Goal: Transaction & Acquisition: Register for event/course

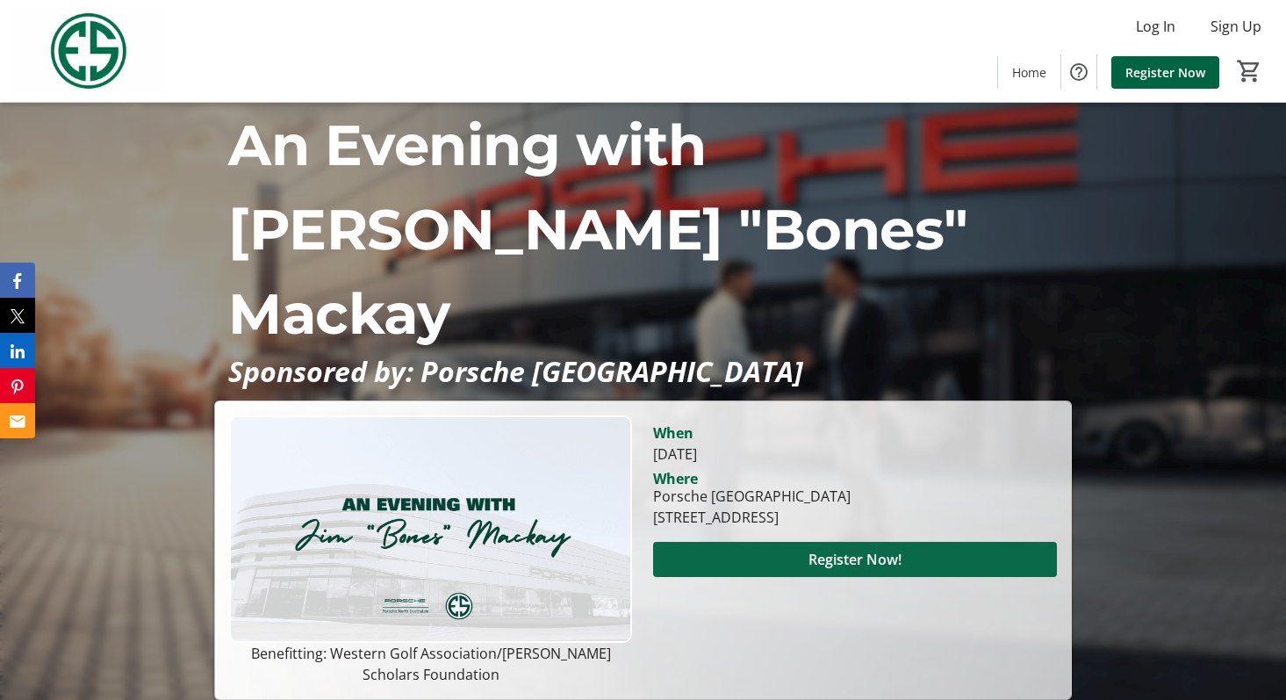
click at [857, 549] on span "Register Now!" at bounding box center [855, 559] width 93 height 21
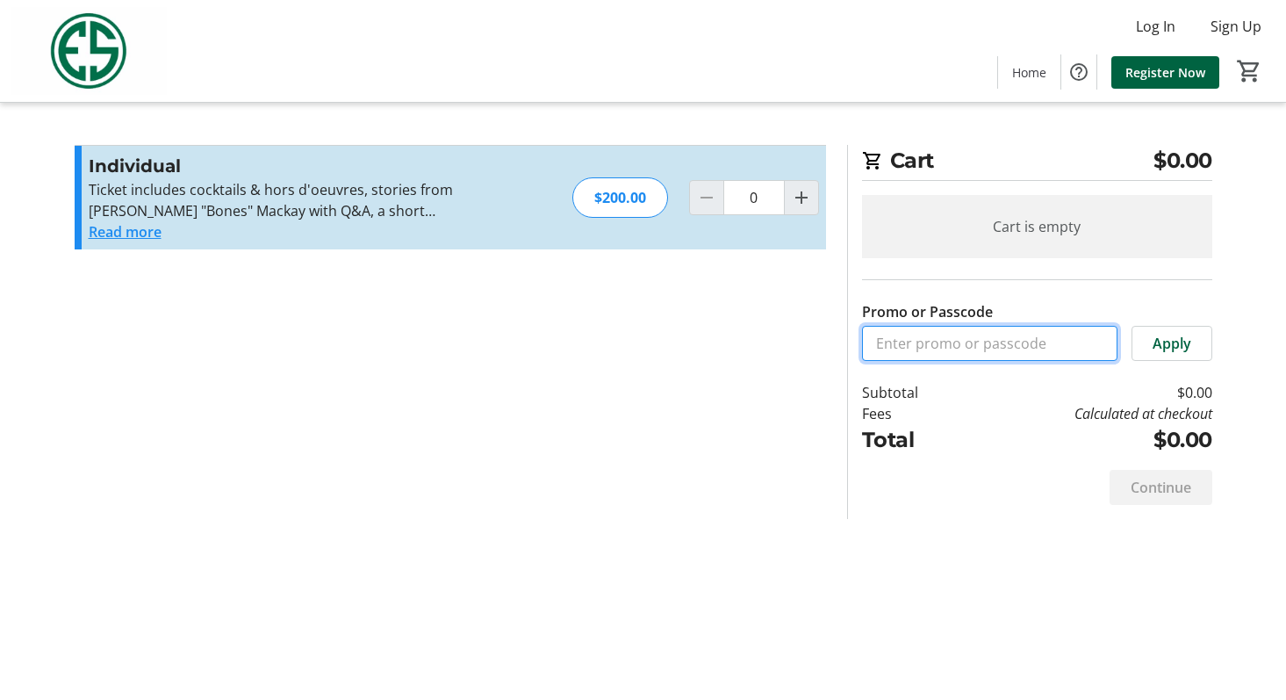
click at [923, 351] on input "Promo or Passcode" at bounding box center [990, 343] width 256 height 35
paste input "WGAESFPRO"
type input "WGAESFPRO"
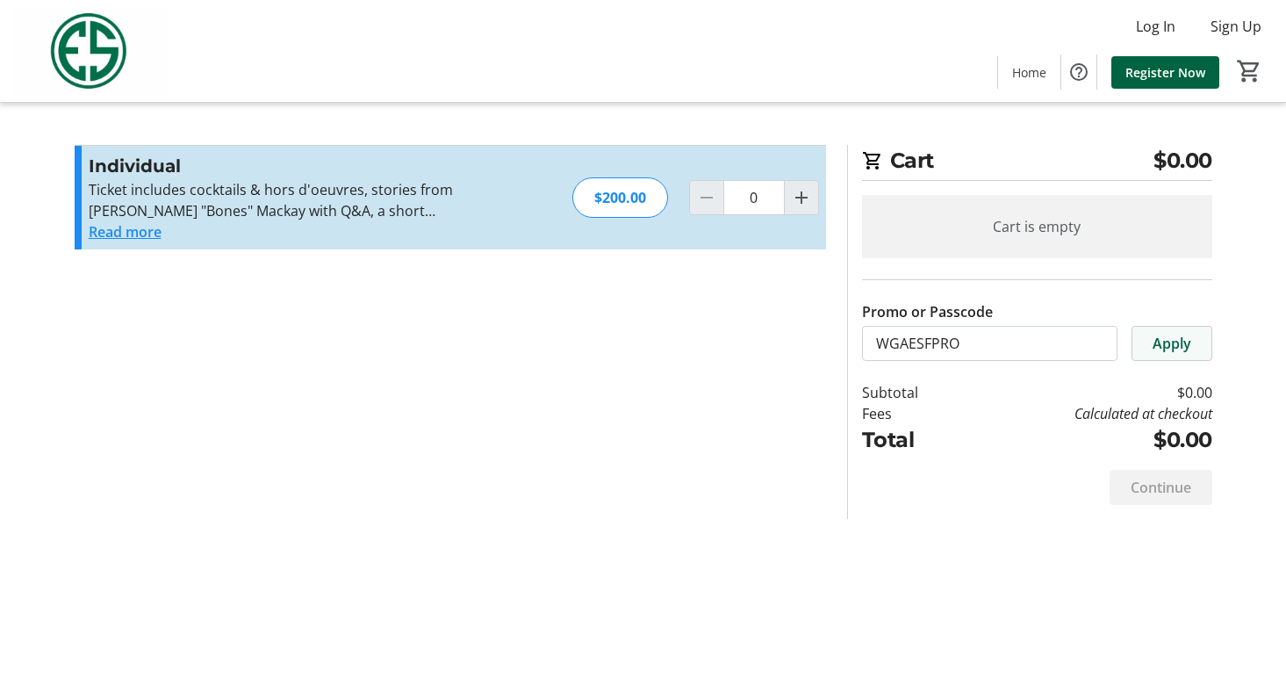
click at [1171, 330] on span at bounding box center [1172, 343] width 79 height 42
click at [1147, 496] on div "Continue" at bounding box center [1161, 487] width 103 height 35
click at [803, 205] on mat-icon "Increment by one" at bounding box center [801, 197] width 21 height 21
type input "1"
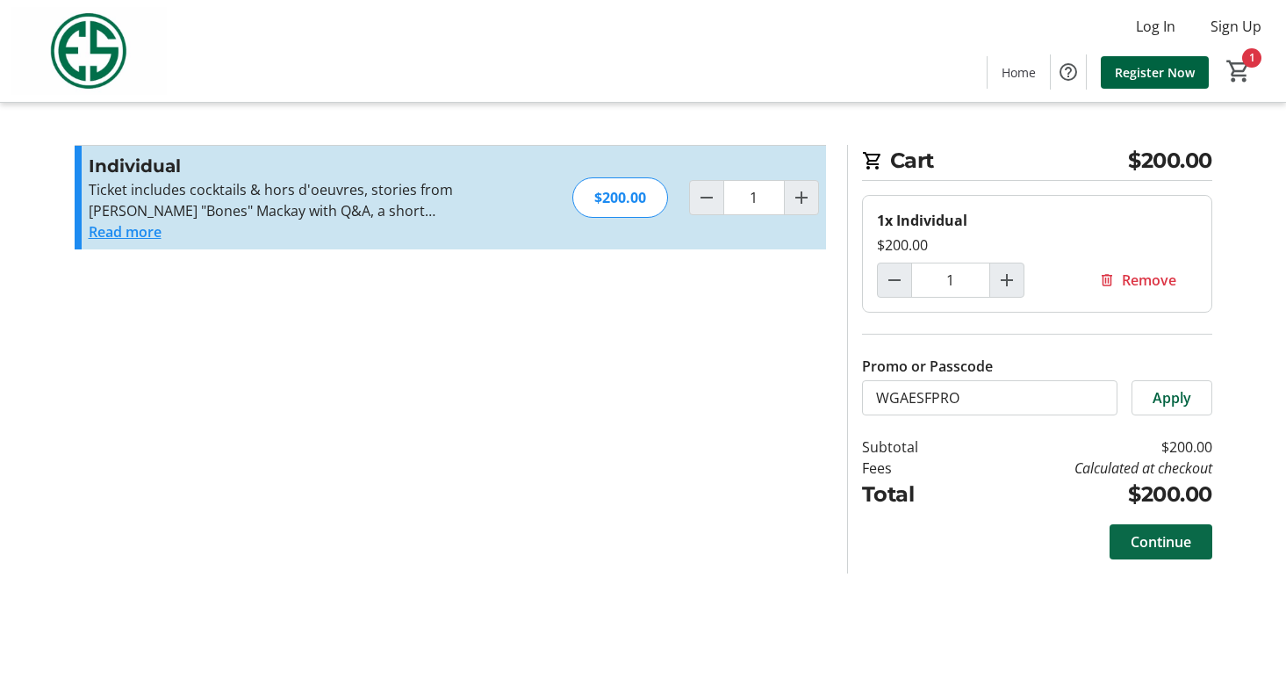
click at [1137, 548] on span "Continue" at bounding box center [1161, 541] width 61 height 21
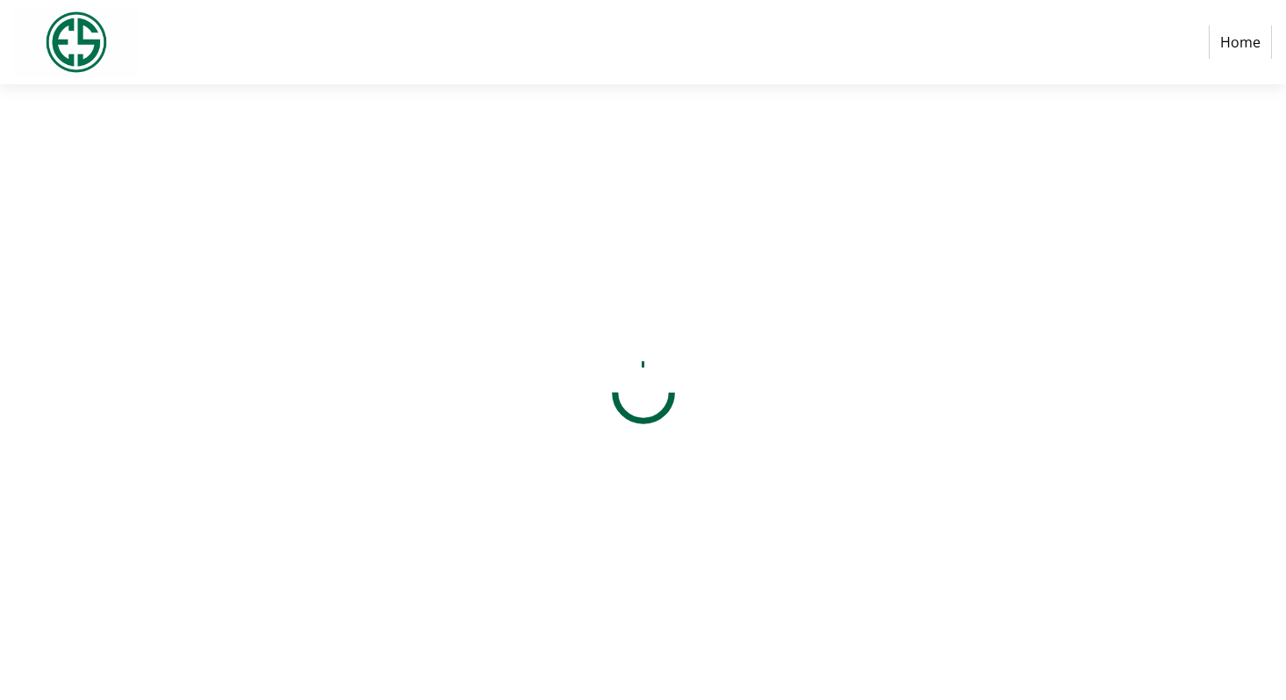
select select "US"
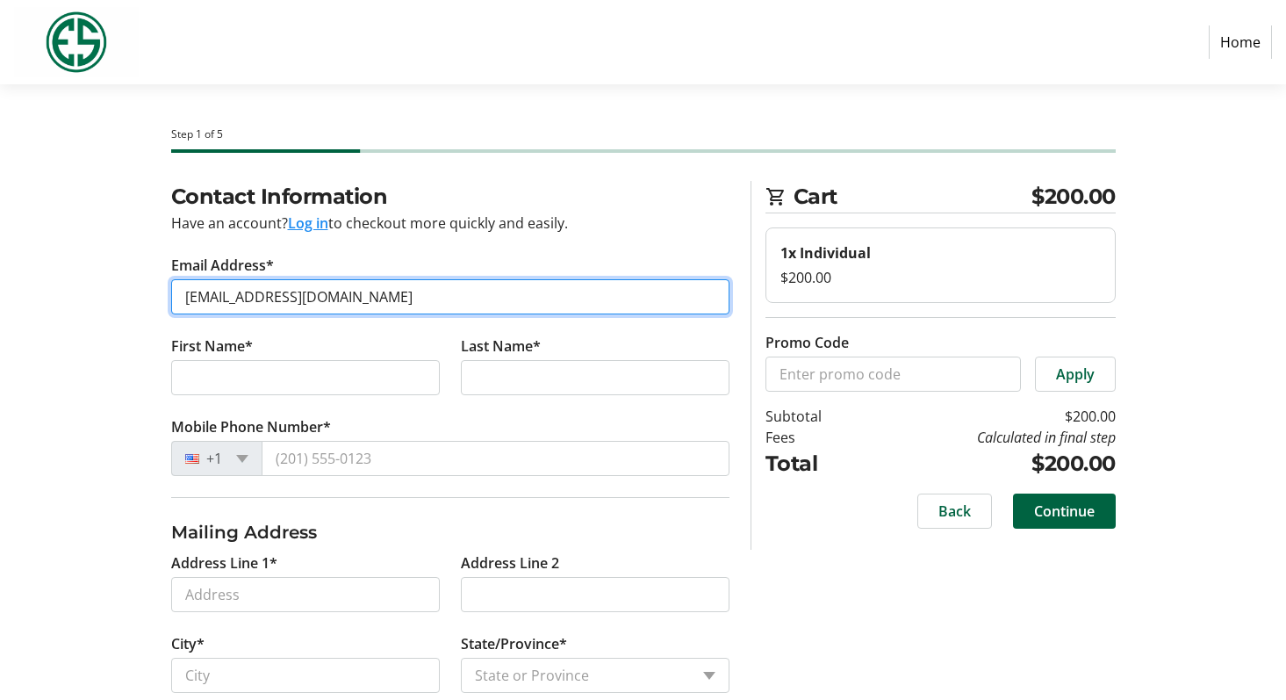
type input "[EMAIL_ADDRESS][DOMAIN_NAME]"
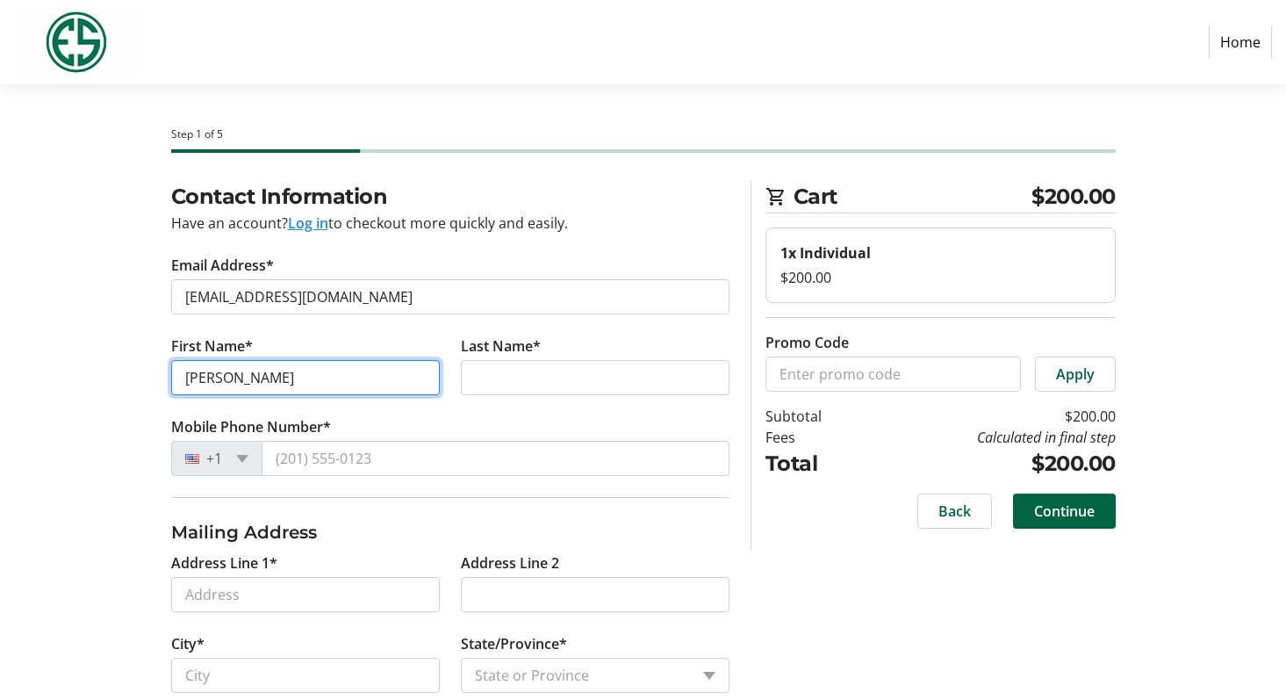
type input "[PERSON_NAME]"
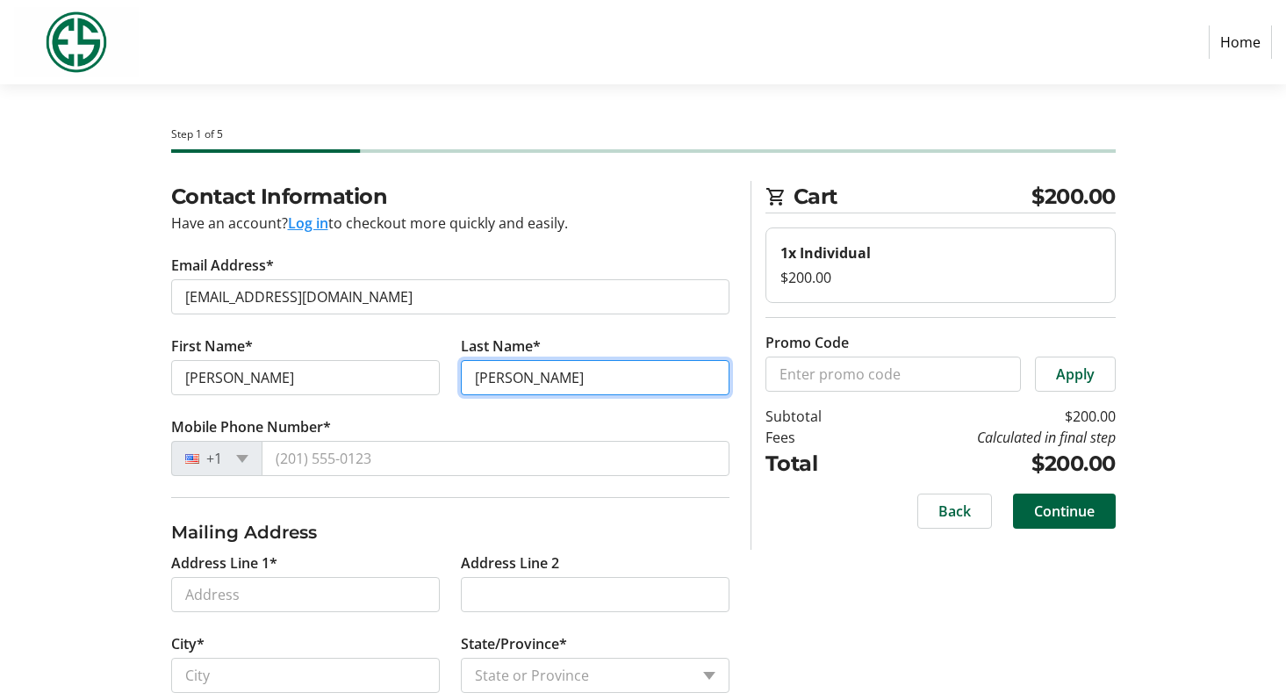
type input "[PERSON_NAME]"
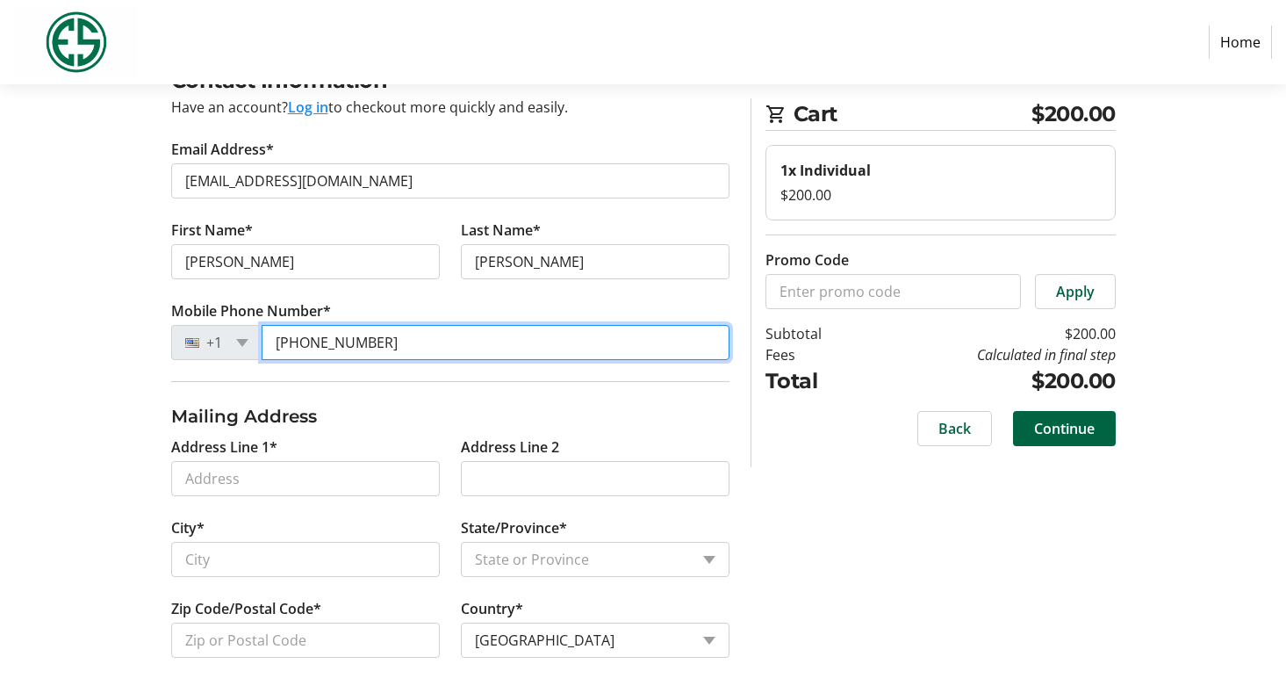
scroll to position [116, 0]
type input "[PHONE_NUMBER]"
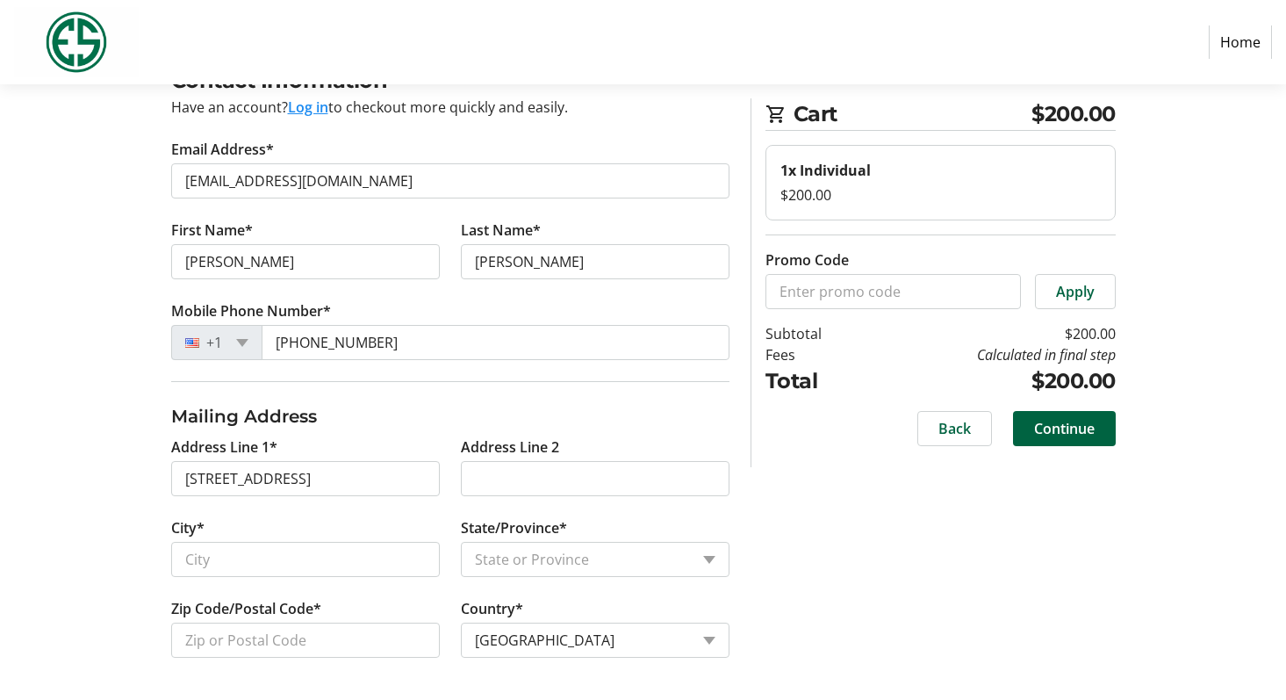
type input "[STREET_ADDRESS]"
type input "Scottsdale"
select select "AZ"
type input "85254"
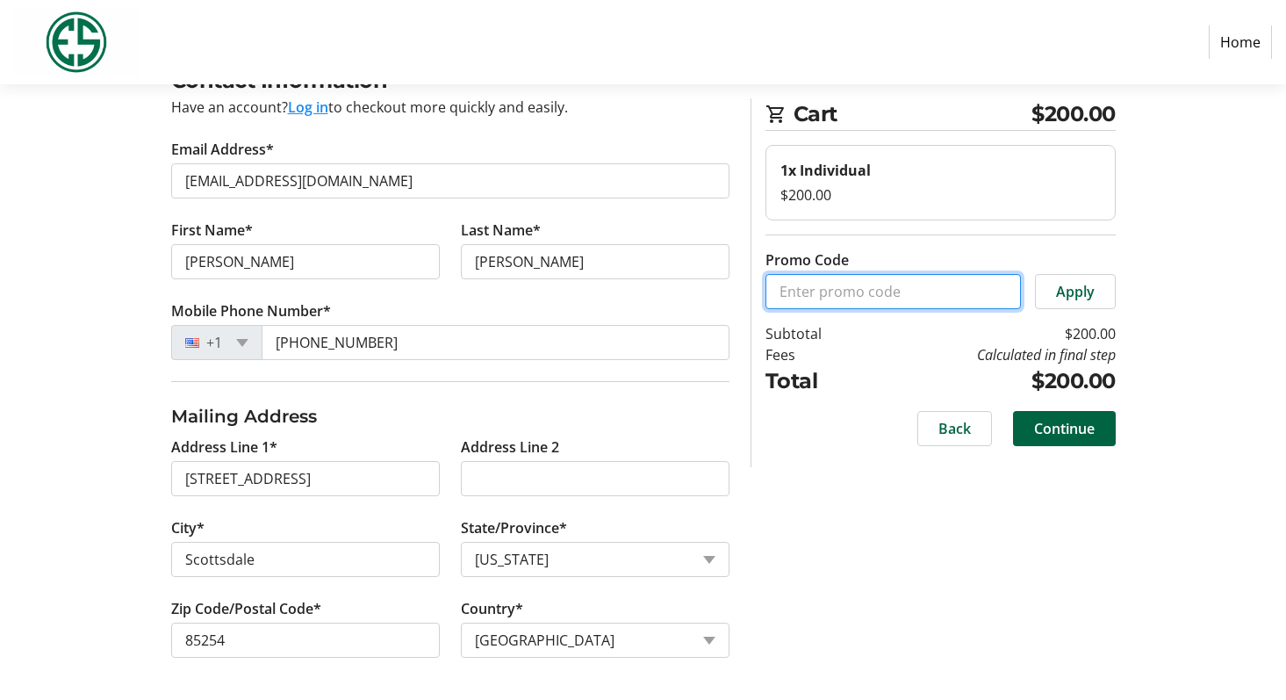
click at [803, 302] on input "Promo Code" at bounding box center [894, 291] width 256 height 35
paste input "WGAESFPRO"
type input "WGAESFPRO"
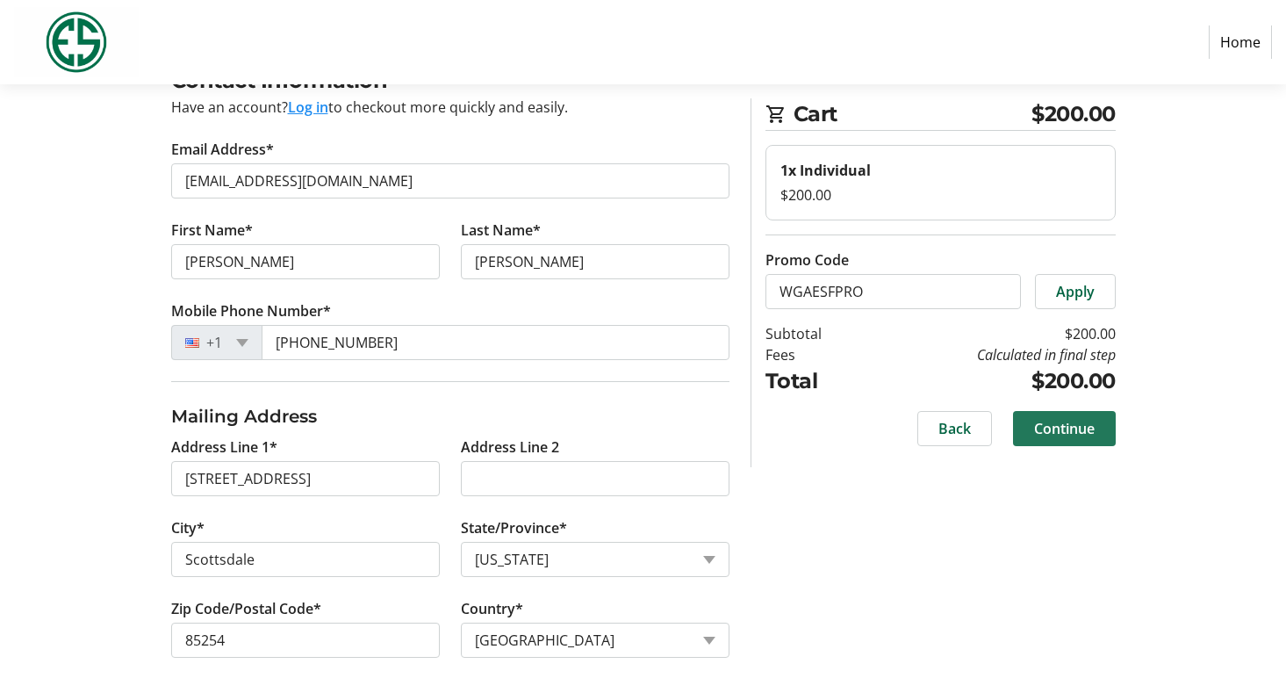
click at [1044, 444] on span at bounding box center [1064, 428] width 103 height 42
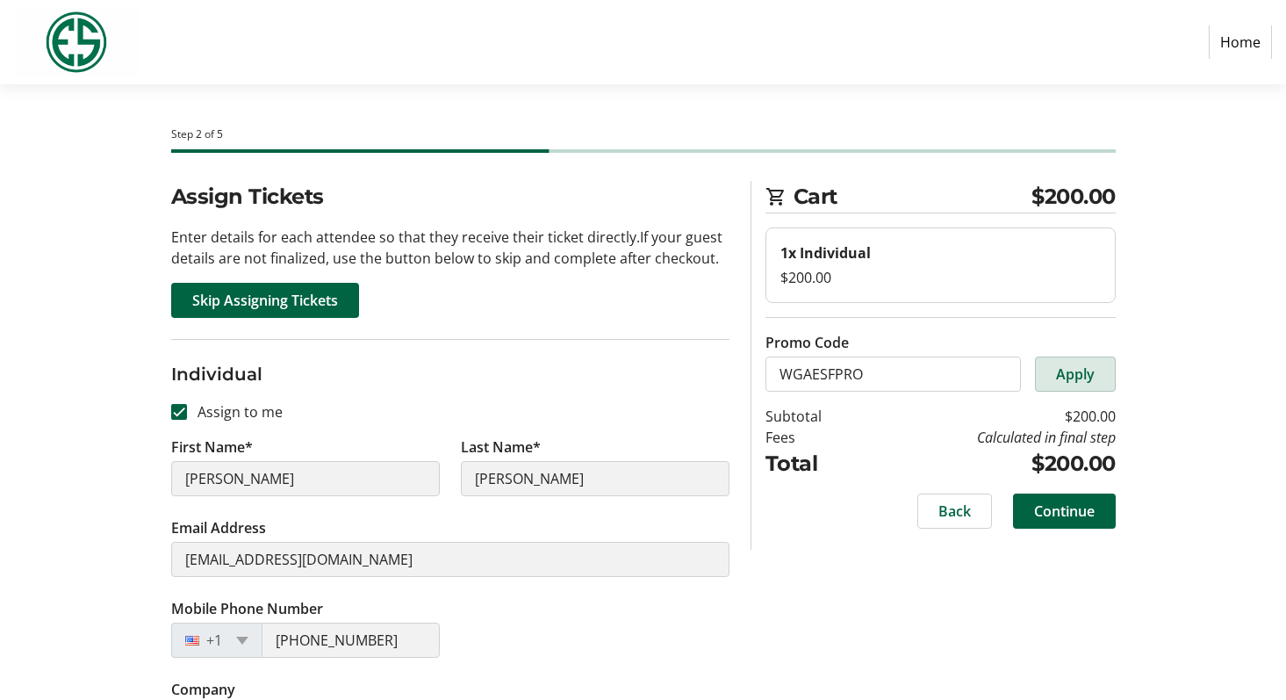
click at [1099, 373] on span at bounding box center [1075, 374] width 79 height 42
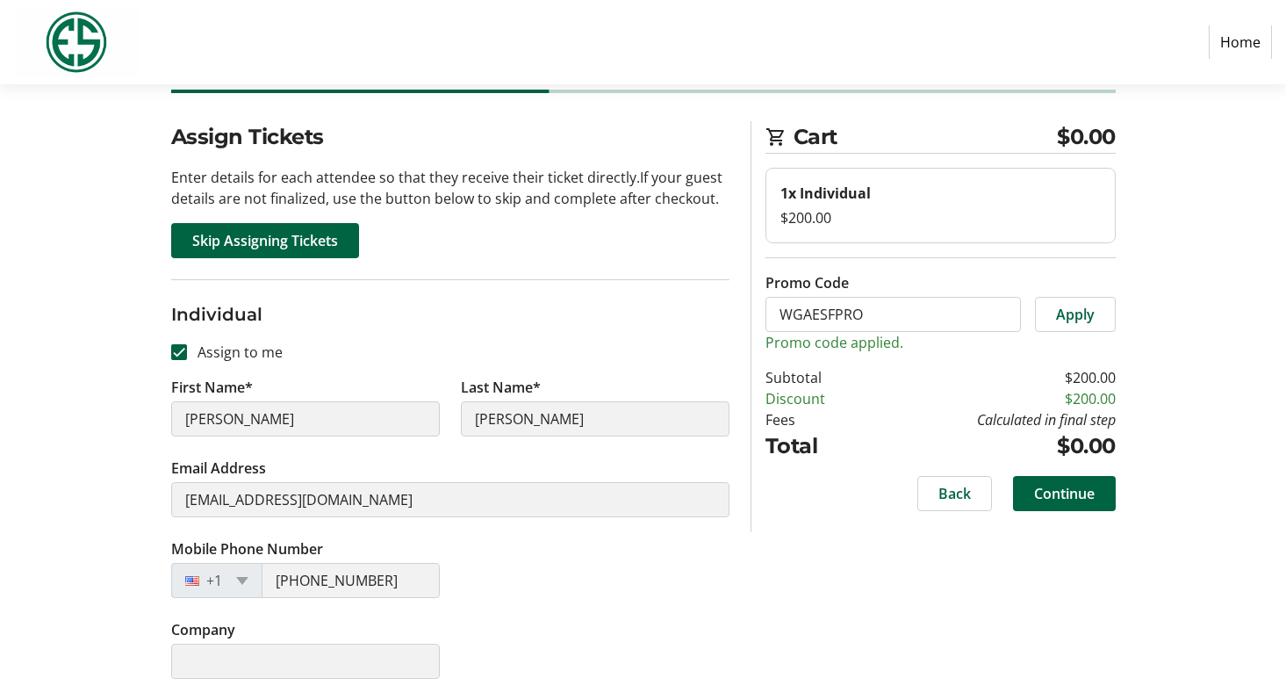
scroll to position [60, 0]
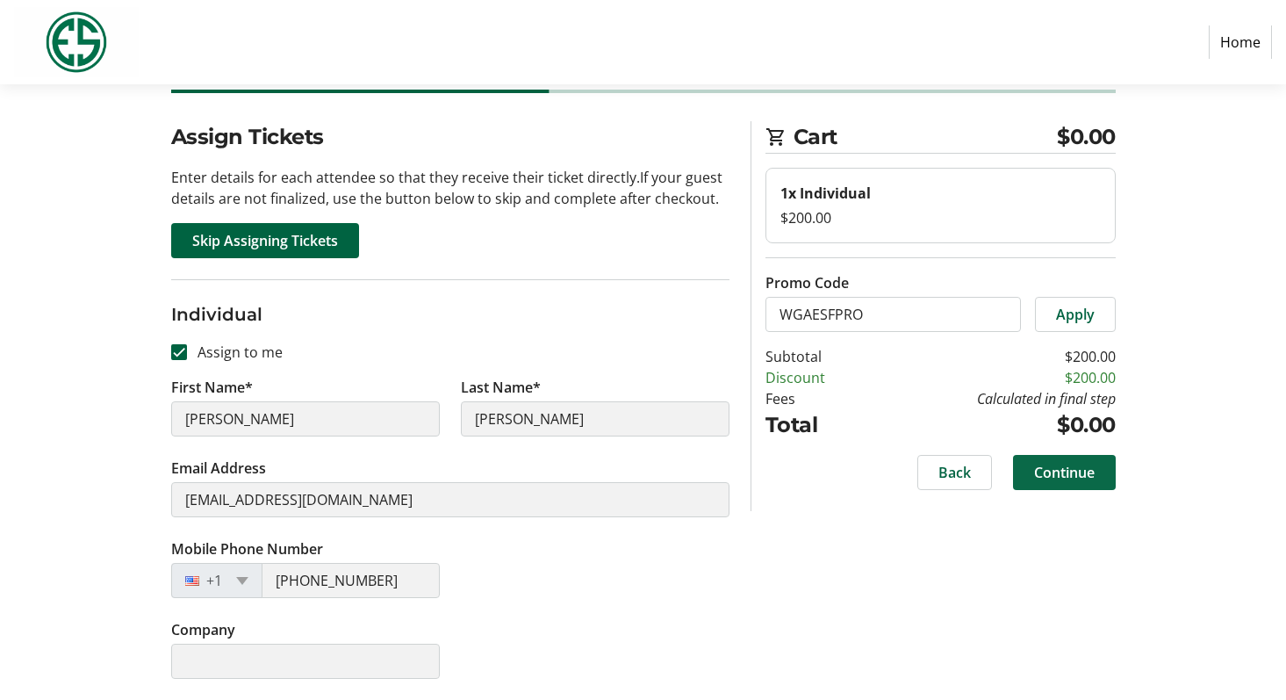
click at [1076, 490] on span at bounding box center [1064, 472] width 103 height 42
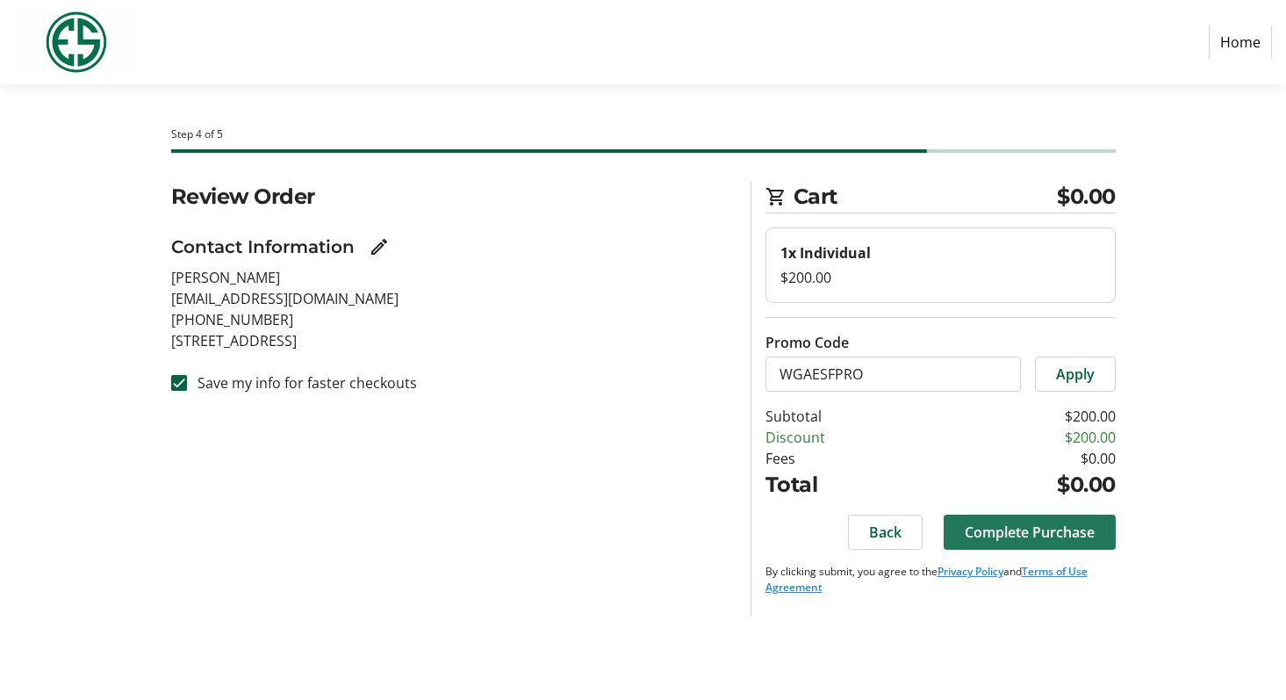
click at [1008, 536] on span "Complete Purchase" at bounding box center [1030, 532] width 130 height 21
